Goal: Find specific page/section: Find specific page/section

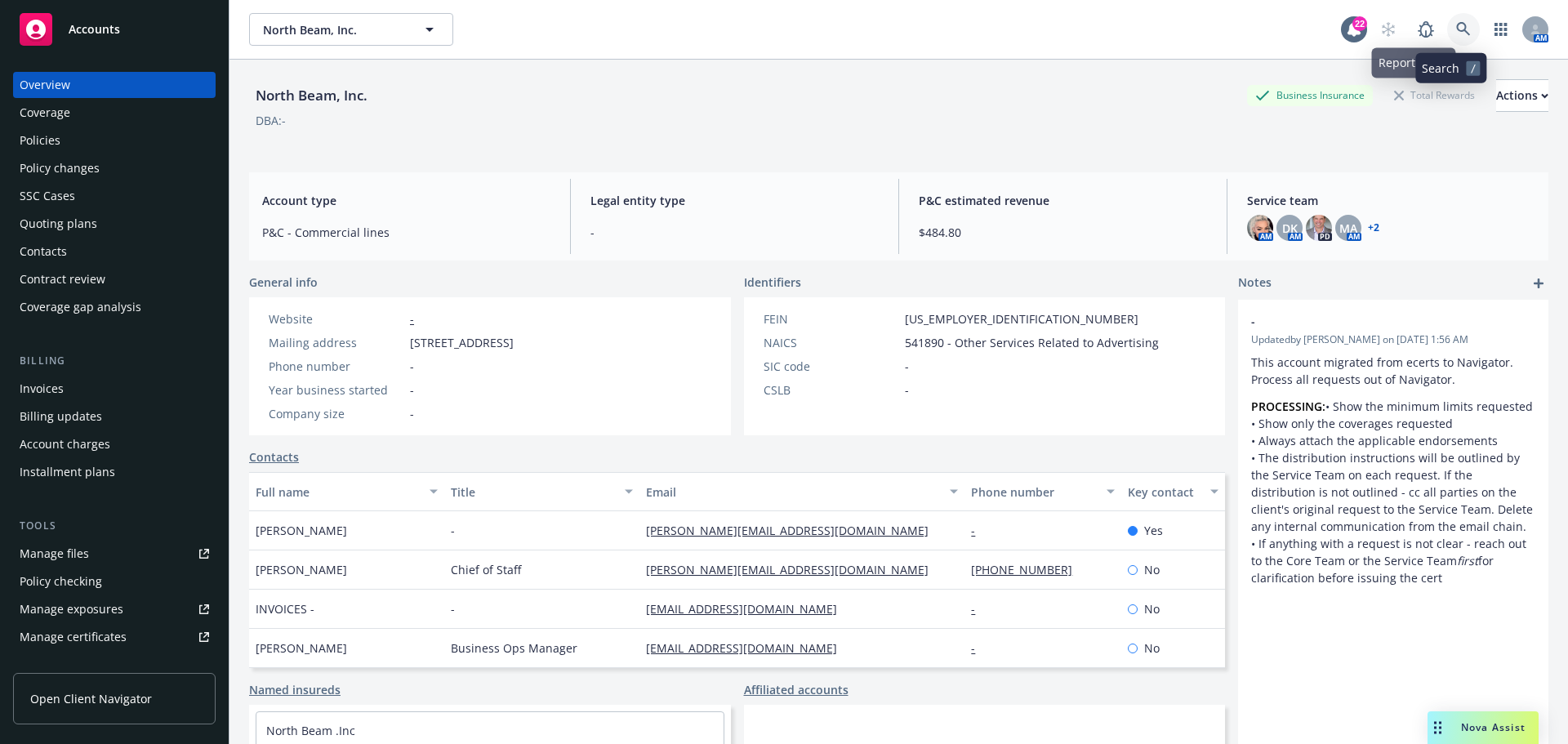
click at [1456, 29] on icon at bounding box center [1463, 30] width 14 height 14
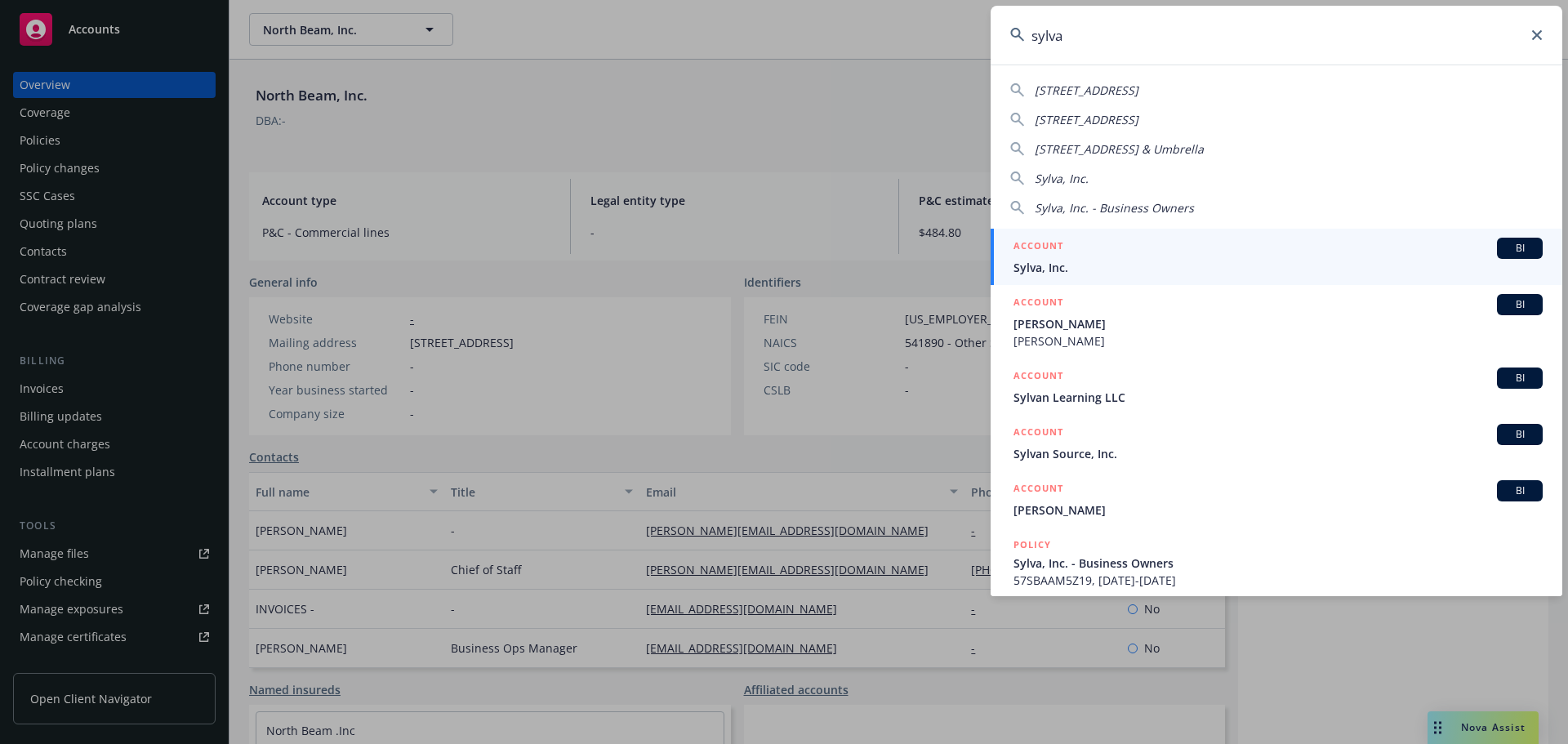
type input "sylva"
click at [1092, 270] on span "Sylva, Inc." at bounding box center [1278, 267] width 529 height 17
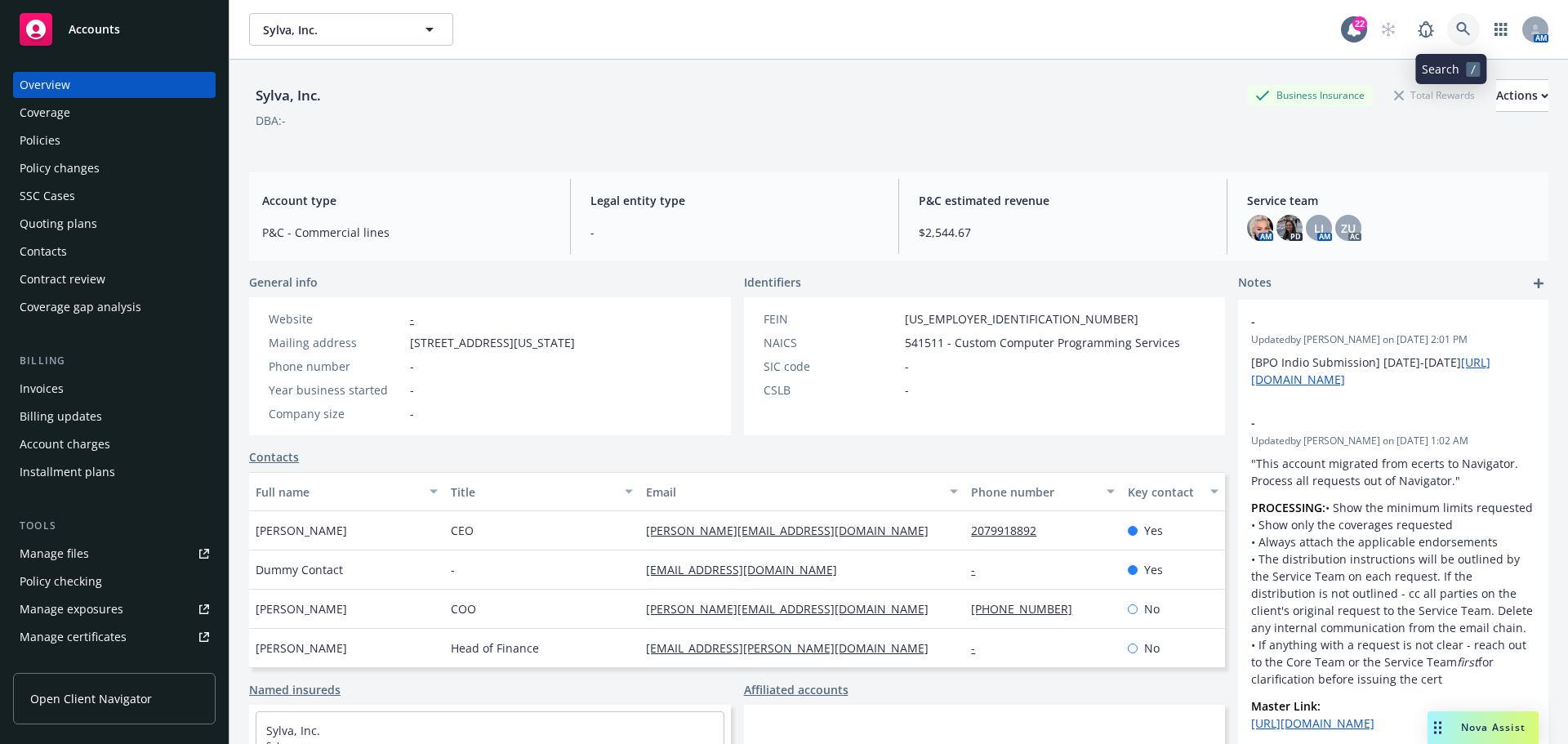
click at [1456, 26] on icon at bounding box center [1463, 30] width 14 height 14
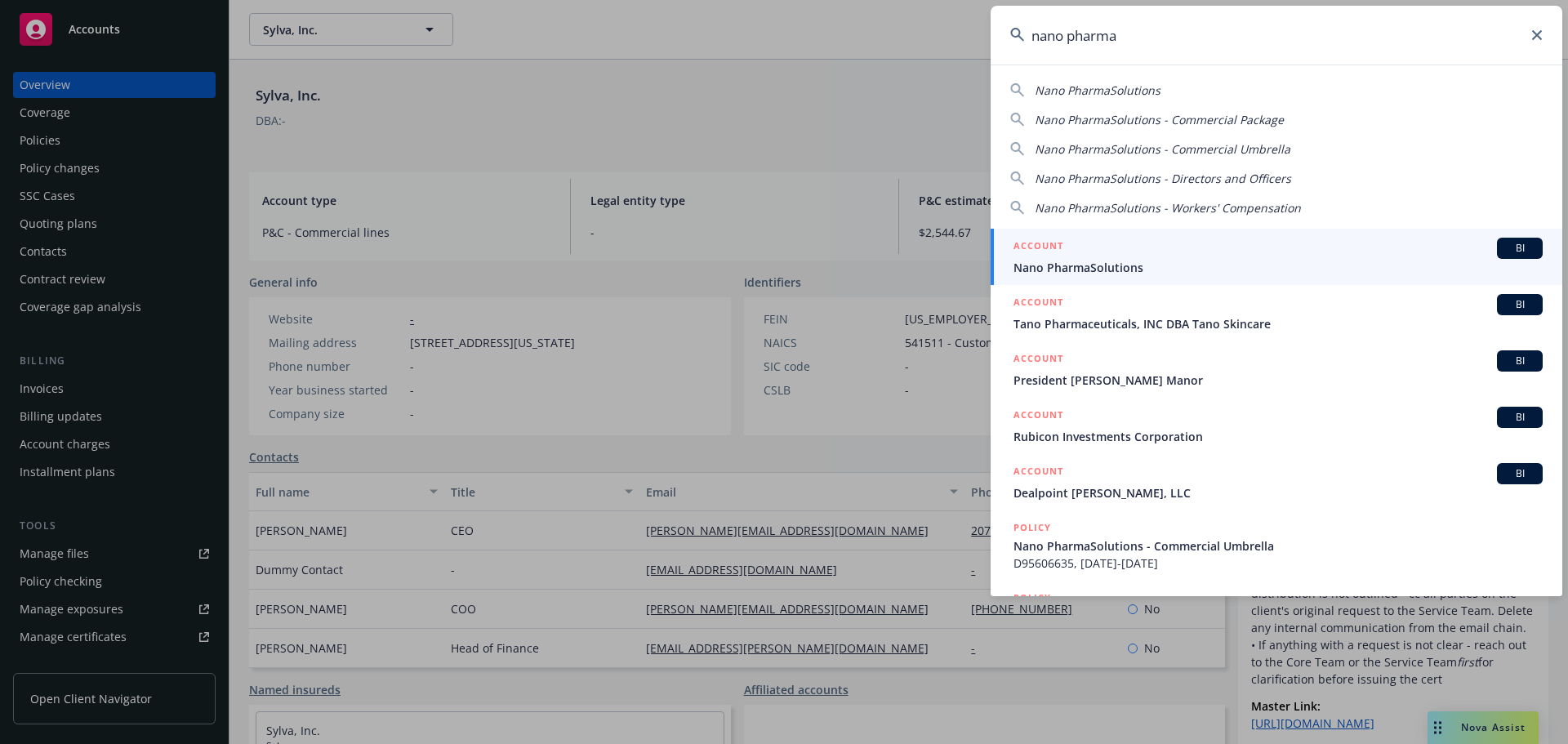
type input "nano pharma"
click at [1227, 265] on span "Nano PharmaSolutions" at bounding box center [1278, 267] width 529 height 17
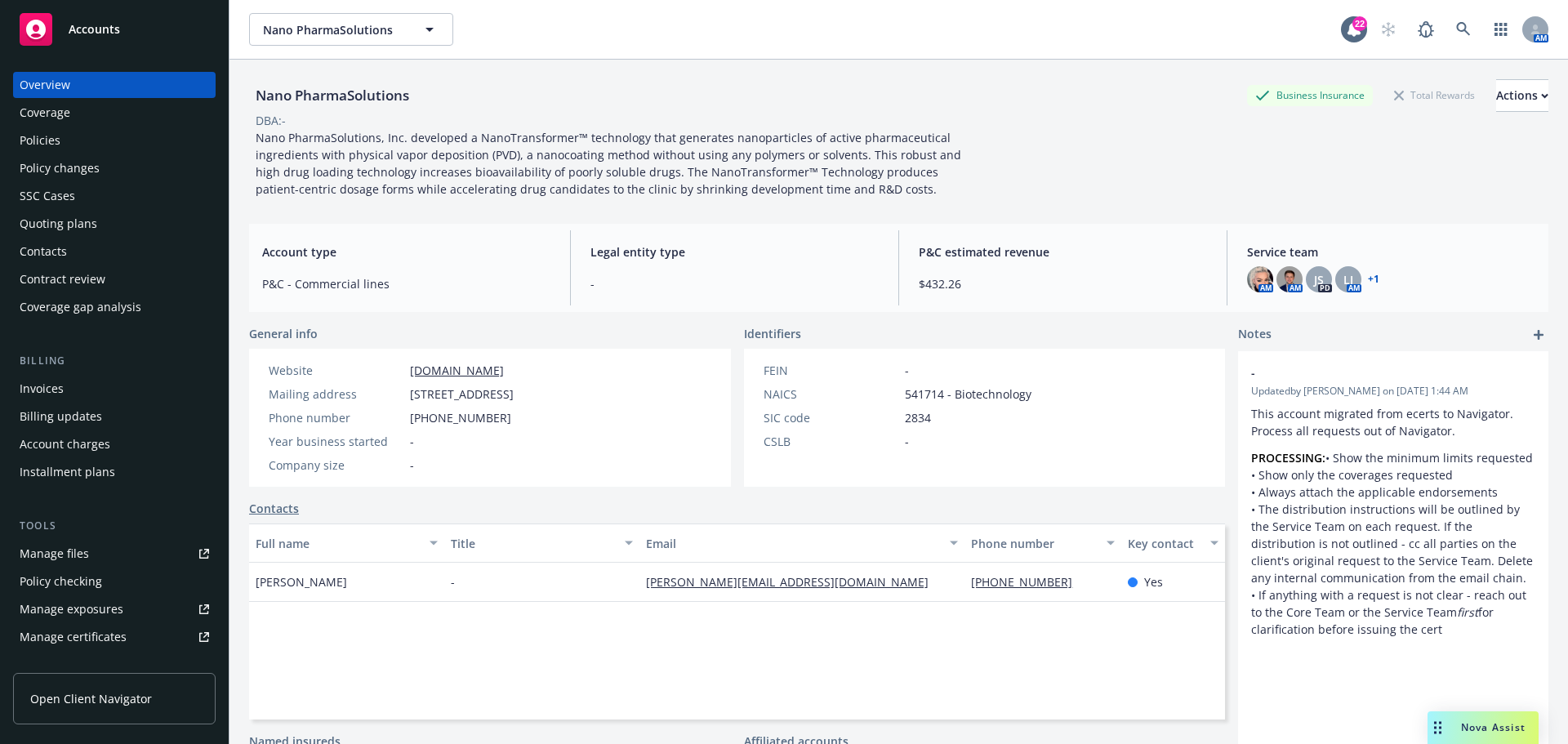
click at [80, 172] on div "Policy changes" at bounding box center [60, 168] width 80 height 26
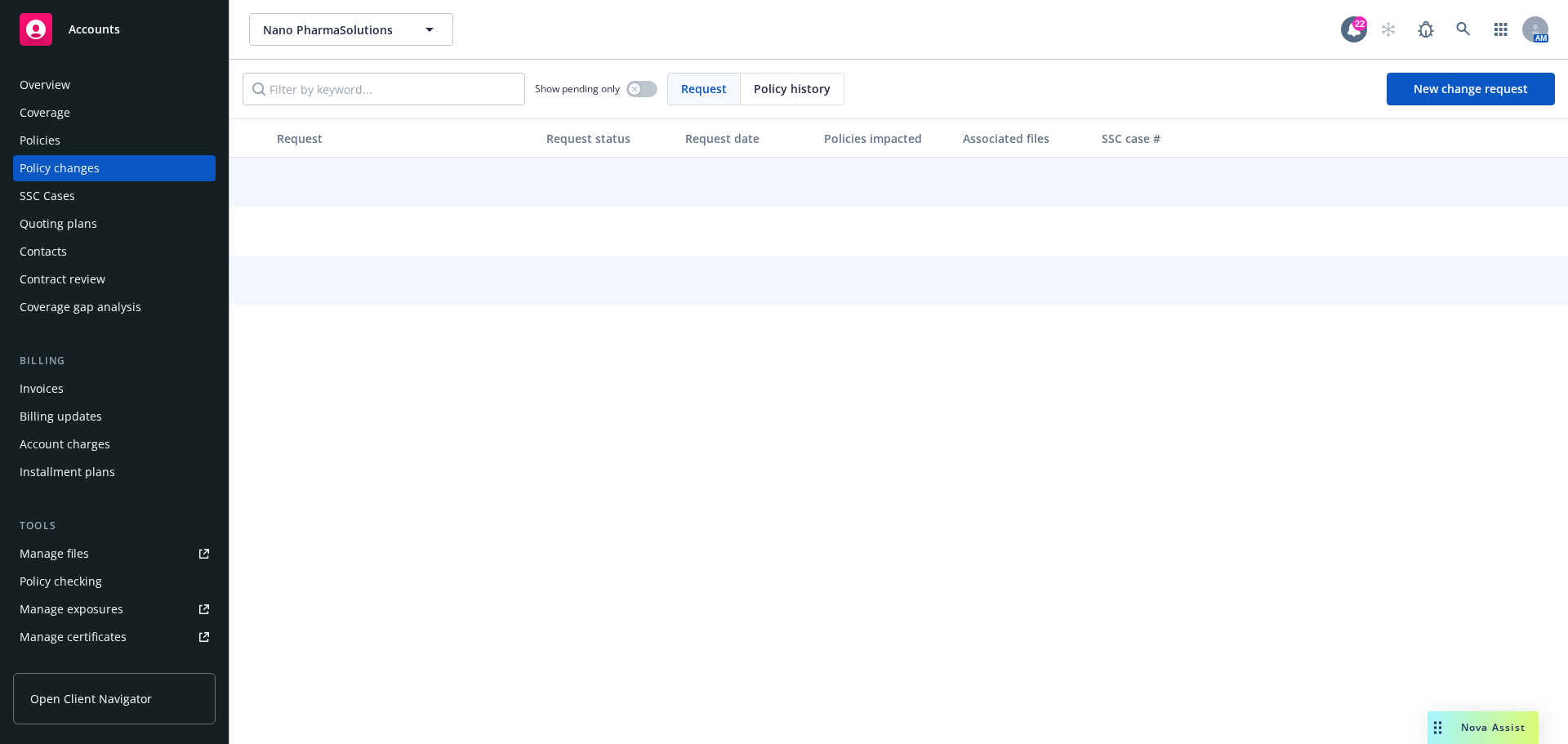
click at [65, 222] on div "Quoting plans" at bounding box center [58, 224] width 78 height 26
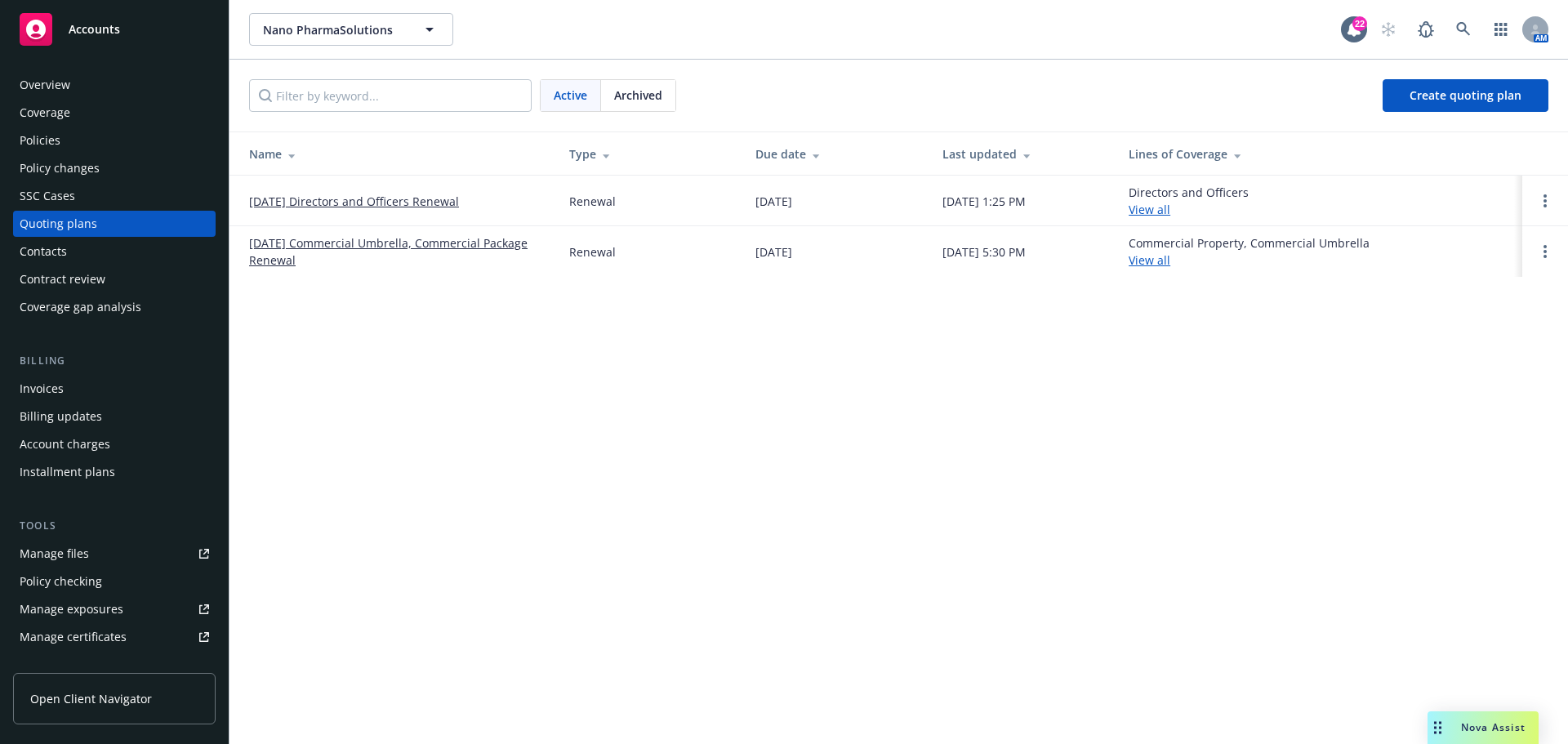
click at [372, 204] on link "[DATE] Directors and Officers Renewal" at bounding box center [354, 201] width 210 height 17
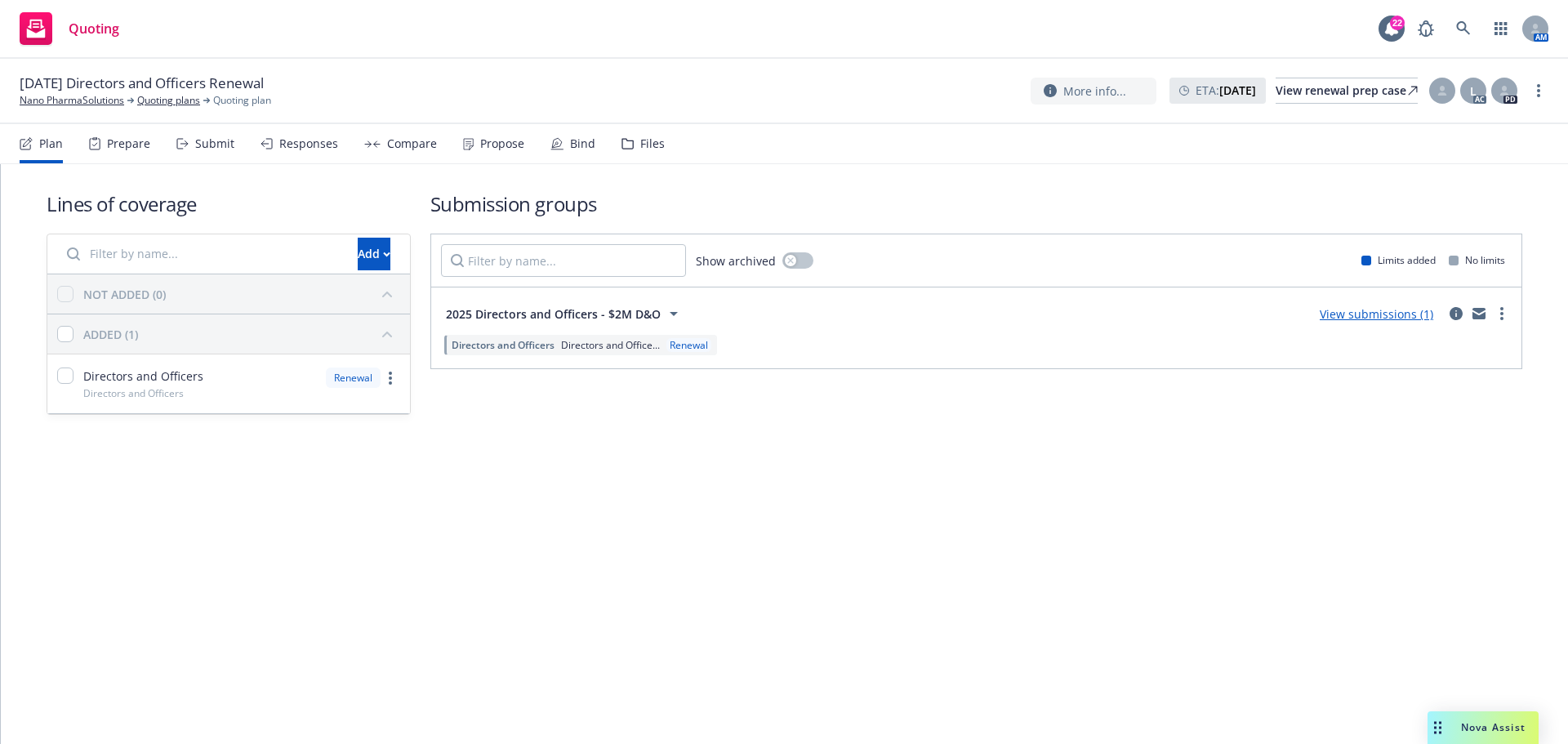
click at [221, 150] on div "Submit" at bounding box center [215, 143] width 39 height 13
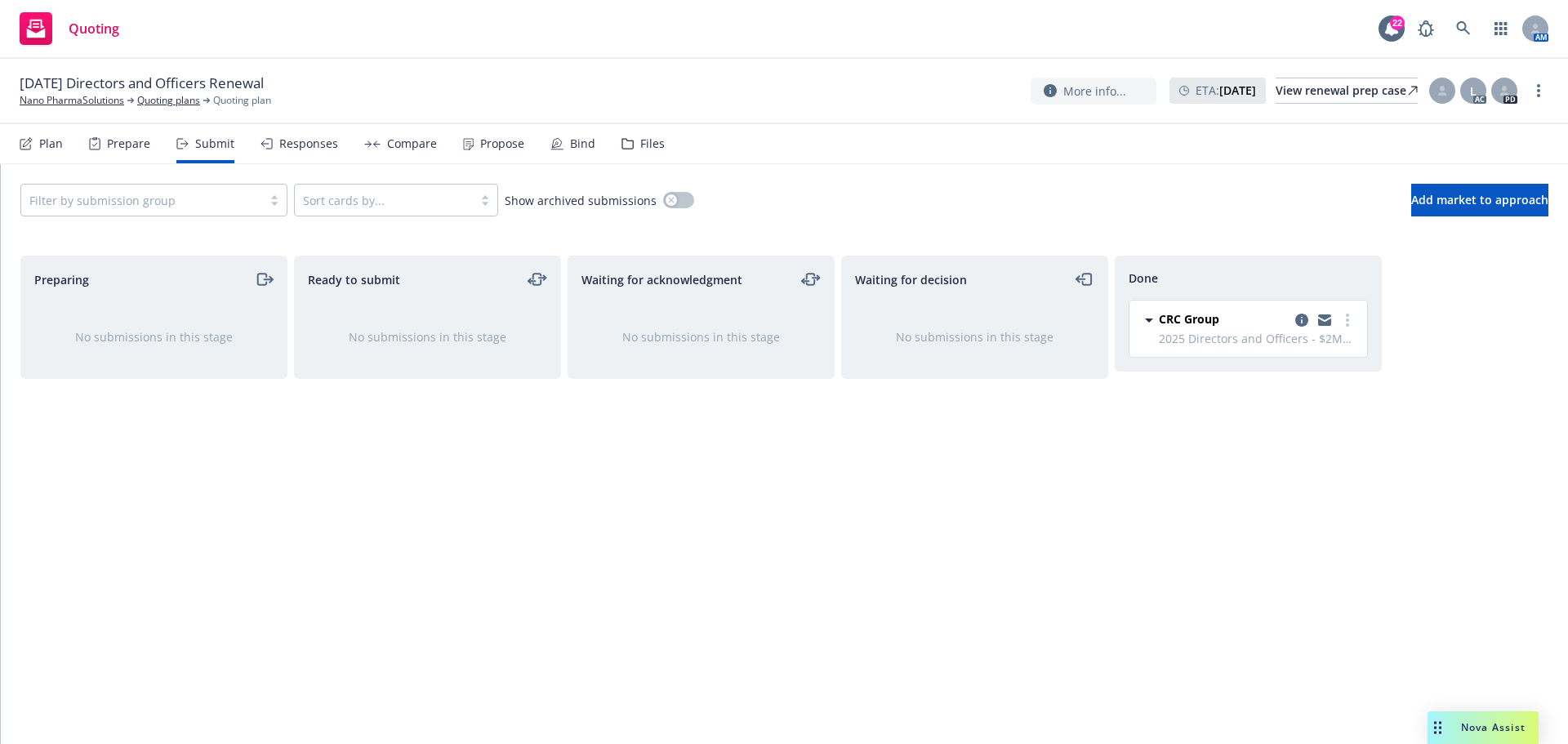
click at [572, 137] on div "Bind" at bounding box center [583, 143] width 25 height 13
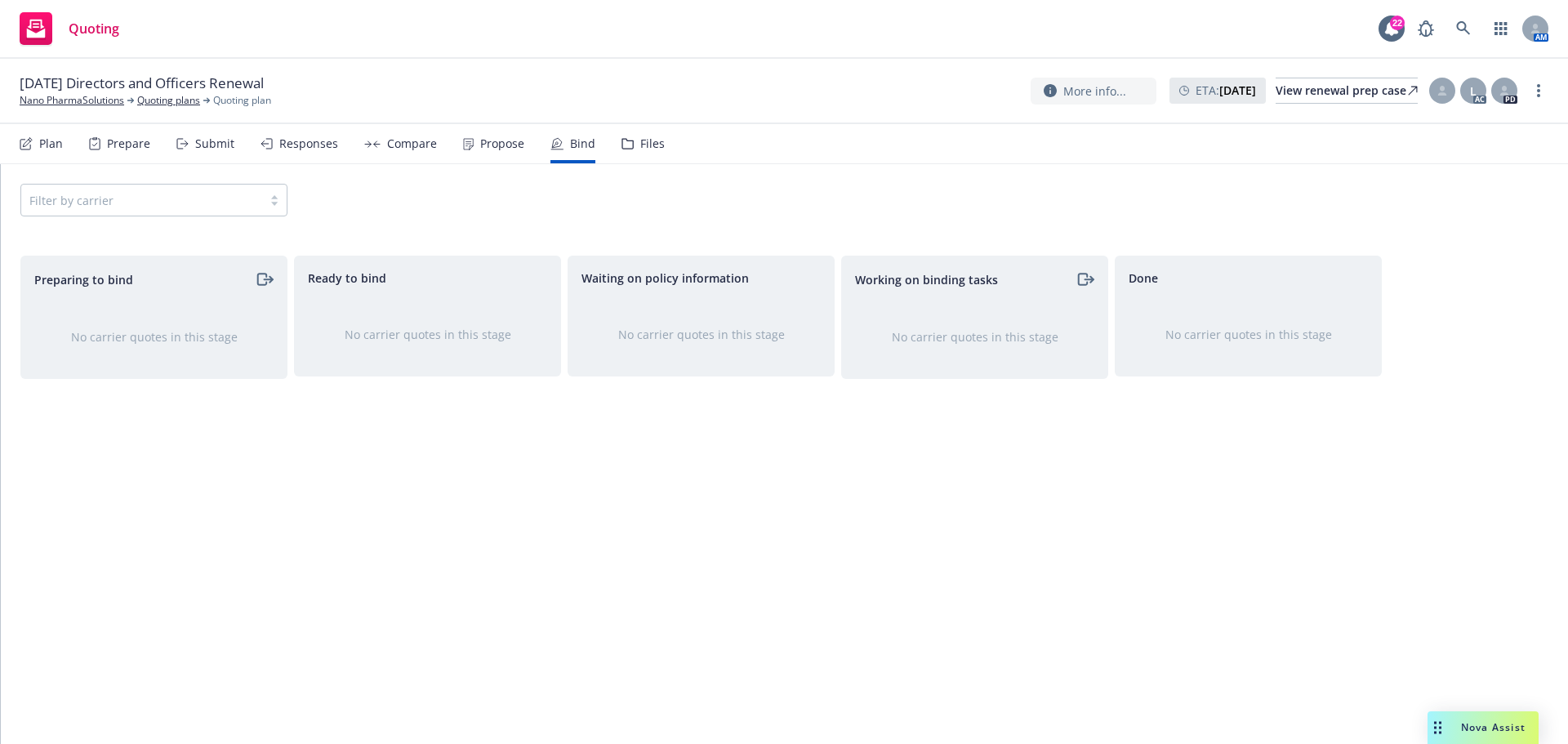
click at [473, 141] on div "Propose" at bounding box center [493, 144] width 62 height 39
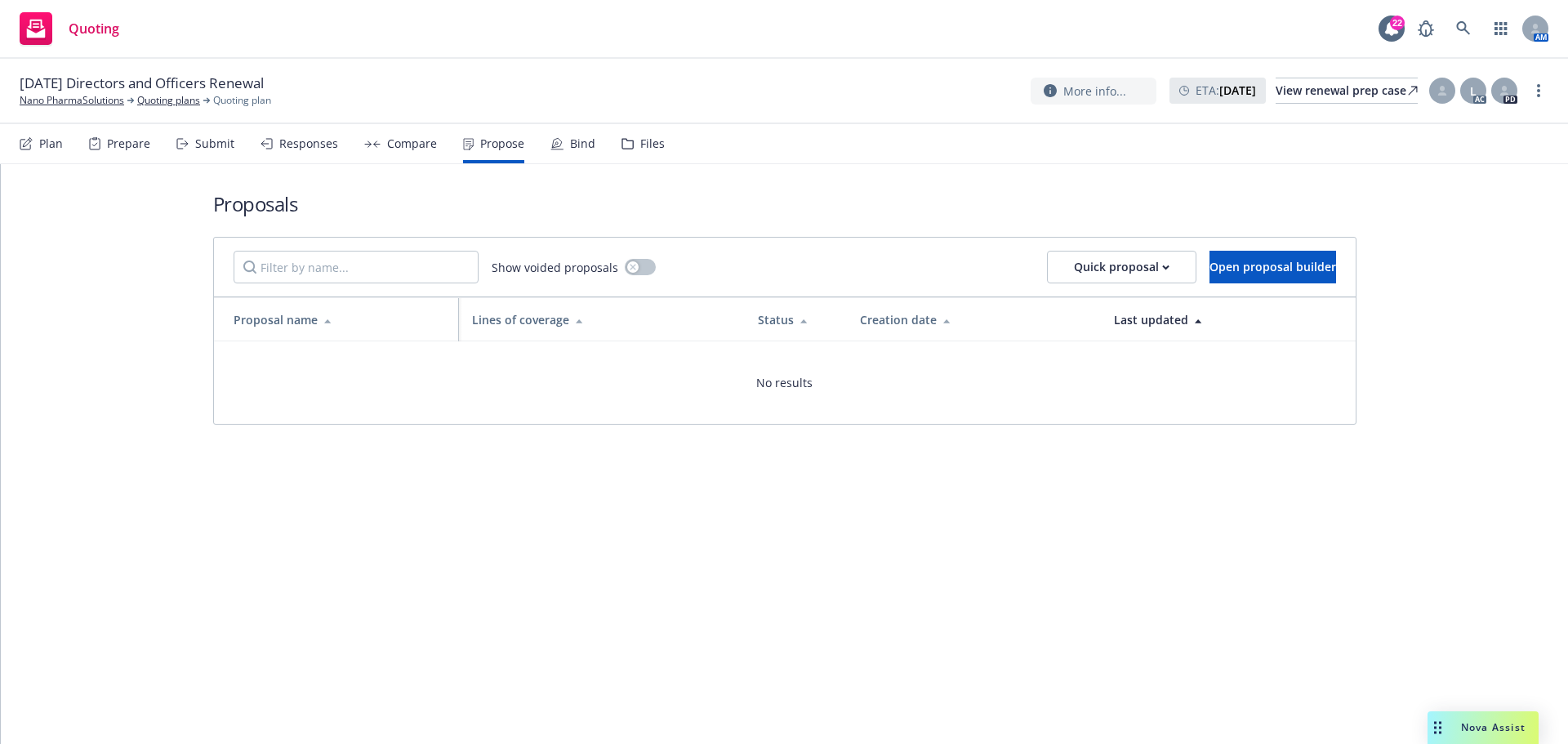
click at [169, 109] on div "[DATE] Directors and Officers [PERSON_NAME] PharmaSolutions Quoting plans Quoti…" at bounding box center [784, 91] width 1568 height 65
click at [175, 101] on link "Quoting plans" at bounding box center [168, 100] width 63 height 14
